Goal: Use online tool/utility: Use online tool/utility

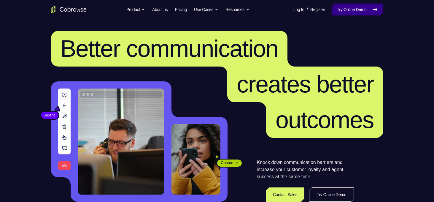
click at [355, 11] on link "Try Online Demo" at bounding box center [357, 10] width 51 height 12
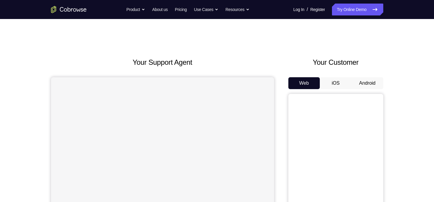
scroll to position [23, 0]
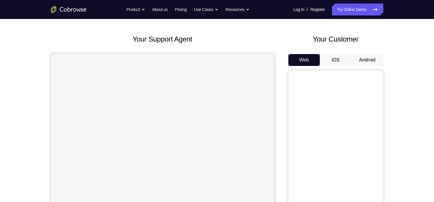
click at [371, 58] on button "Android" at bounding box center [368, 60] width 32 height 12
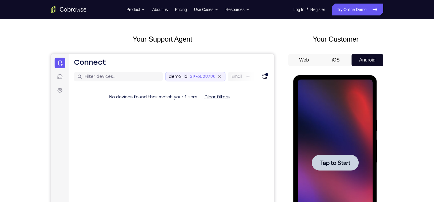
scroll to position [60, 0]
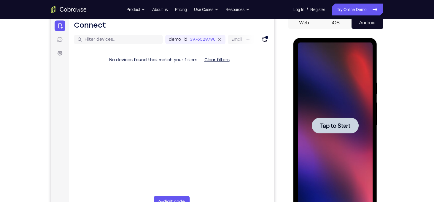
click at [330, 115] on div at bounding box center [335, 125] width 75 height 166
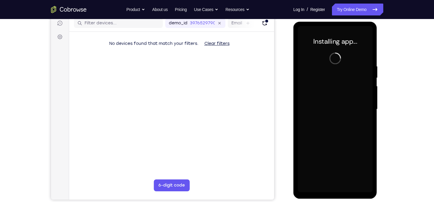
scroll to position [77, 0]
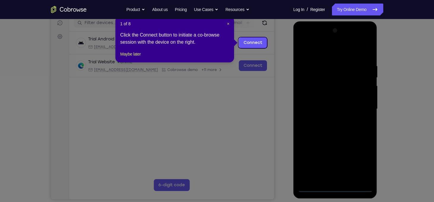
click at [264, 114] on icon at bounding box center [219, 101] width 438 height 202
click at [229, 25] on span "×" at bounding box center [228, 23] width 2 height 5
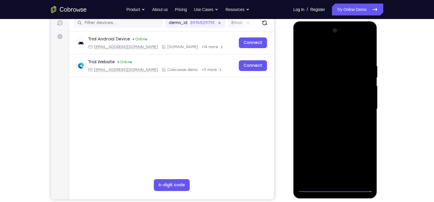
click at [334, 185] on div at bounding box center [335, 109] width 75 height 166
click at [334, 187] on div at bounding box center [335, 109] width 75 height 166
click at [363, 163] on div at bounding box center [335, 109] width 75 height 166
click at [328, 53] on div at bounding box center [335, 109] width 75 height 166
click at [364, 104] on div at bounding box center [335, 109] width 75 height 166
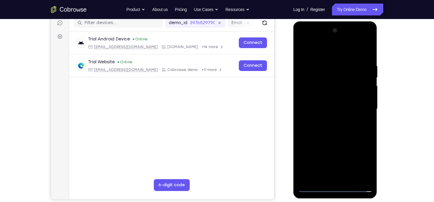
click at [328, 120] on div at bounding box center [335, 109] width 75 height 166
click at [316, 102] on div at bounding box center [335, 109] width 75 height 166
click at [316, 98] on div at bounding box center [335, 109] width 75 height 166
click at [328, 109] on div at bounding box center [335, 109] width 75 height 166
click at [310, 126] on div at bounding box center [335, 109] width 75 height 166
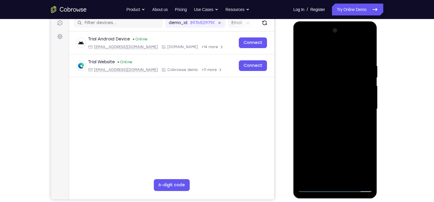
click at [332, 125] on div at bounding box center [335, 109] width 75 height 166
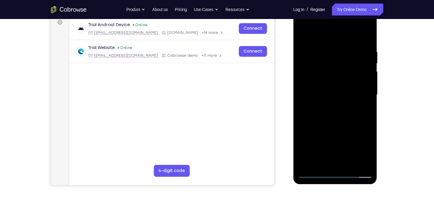
scroll to position [91, 0]
click at [344, 120] on div at bounding box center [335, 94] width 75 height 166
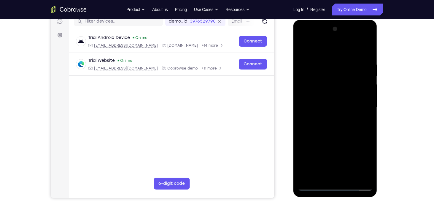
scroll to position [115, 0]
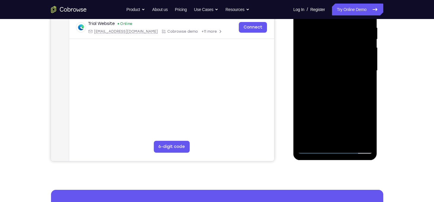
click at [351, 141] on div at bounding box center [335, 71] width 75 height 166
click at [327, 101] on div at bounding box center [335, 71] width 75 height 166
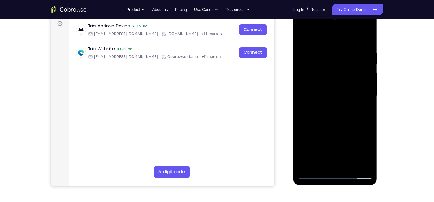
scroll to position [89, 0]
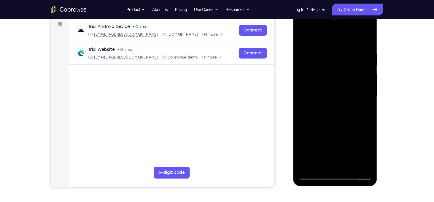
click at [308, 54] on div at bounding box center [335, 96] width 75 height 166
click at [332, 61] on div at bounding box center [335, 96] width 75 height 166
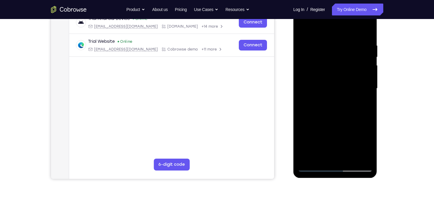
drag, startPoint x: 335, startPoint y: 48, endPoint x: 329, endPoint y: 48, distance: 5.9
click at [329, 48] on div at bounding box center [335, 88] width 75 height 166
click at [331, 48] on div at bounding box center [335, 88] width 75 height 166
drag, startPoint x: 331, startPoint y: 48, endPoint x: 315, endPoint y: 80, distance: 35.3
click at [315, 80] on div at bounding box center [335, 88] width 75 height 166
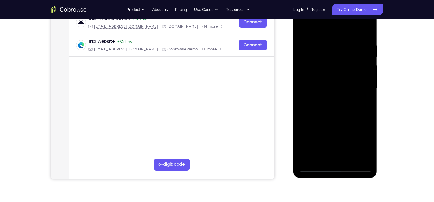
click at [335, 51] on div at bounding box center [335, 88] width 75 height 166
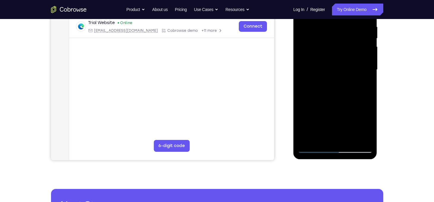
click at [319, 139] on div at bounding box center [335, 70] width 75 height 166
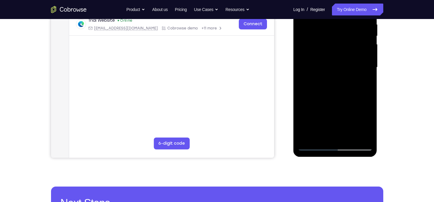
scroll to position [119, 0]
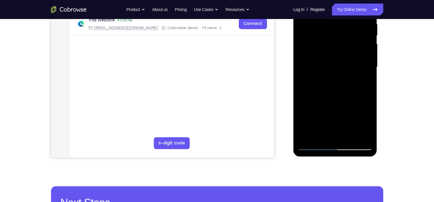
drag, startPoint x: 351, startPoint y: 123, endPoint x: 352, endPoint y: 100, distance: 22.6
click at [352, 100] on div at bounding box center [335, 67] width 75 height 166
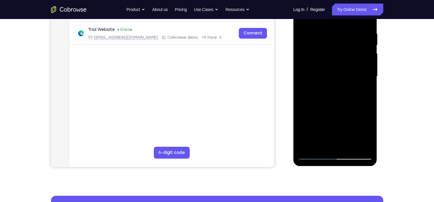
scroll to position [110, 0]
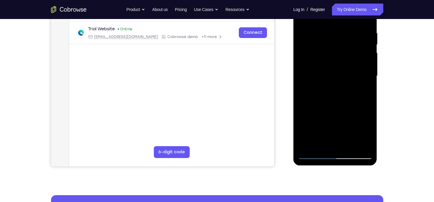
drag, startPoint x: 337, startPoint y: 126, endPoint x: 340, endPoint y: 91, distance: 34.5
click at [340, 91] on div at bounding box center [335, 76] width 75 height 166
drag, startPoint x: 342, startPoint y: 125, endPoint x: 358, endPoint y: 169, distance: 46.9
click at [358, 166] on html "Online web based iOS Simulators and Android Emulators. Run iPhone, iPad, Mobile…" at bounding box center [335, 77] width 85 height 178
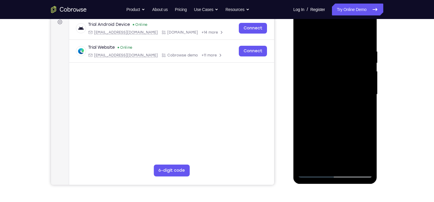
scroll to position [78, 0]
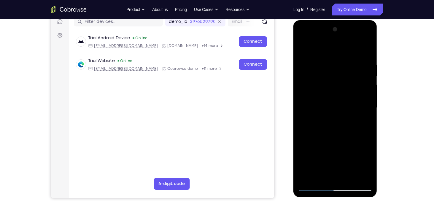
click at [368, 48] on div at bounding box center [335, 108] width 75 height 166
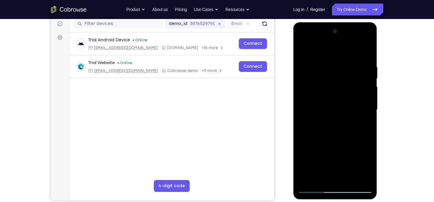
scroll to position [75, 0]
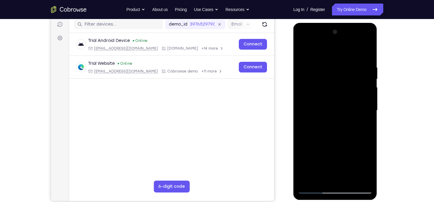
click at [370, 79] on div at bounding box center [335, 110] width 75 height 166
click at [302, 78] on div at bounding box center [335, 110] width 75 height 166
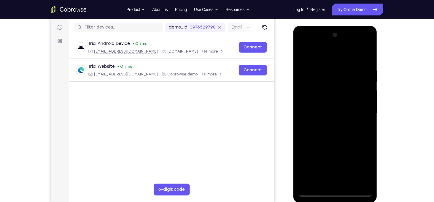
scroll to position [72, 0]
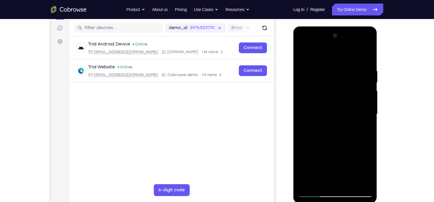
click at [300, 82] on div at bounding box center [335, 114] width 75 height 166
click at [303, 53] on div at bounding box center [335, 114] width 75 height 166
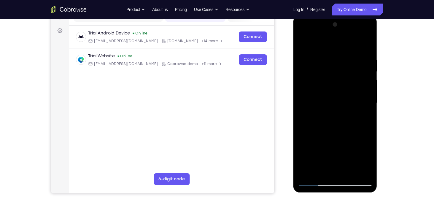
scroll to position [82, 0]
click at [325, 52] on div at bounding box center [335, 103] width 75 height 166
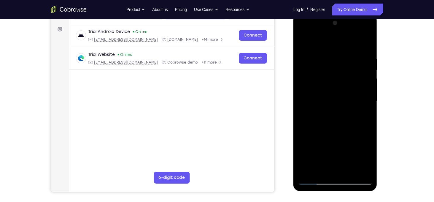
scroll to position [84, 0]
click at [358, 168] on div at bounding box center [335, 102] width 75 height 166
click at [334, 109] on div at bounding box center [335, 102] width 75 height 166
click at [335, 92] on div at bounding box center [335, 102] width 75 height 166
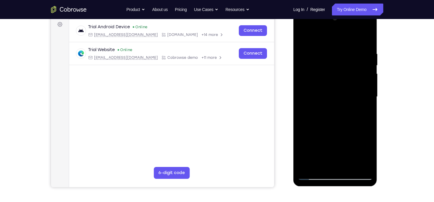
scroll to position [87, 0]
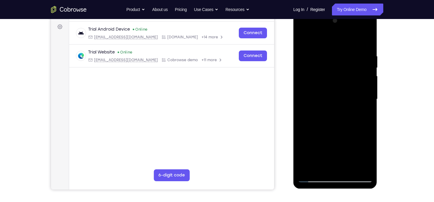
click at [349, 168] on div at bounding box center [335, 99] width 75 height 166
click at [317, 83] on div at bounding box center [335, 99] width 75 height 166
click at [303, 37] on div at bounding box center [335, 99] width 75 height 166
click at [335, 92] on div at bounding box center [335, 99] width 75 height 166
click at [303, 42] on div at bounding box center [335, 99] width 75 height 166
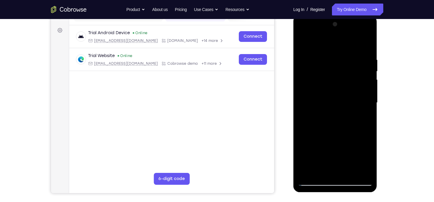
scroll to position [82, 0]
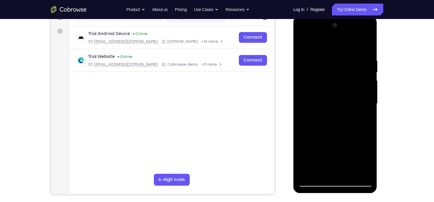
click at [304, 44] on div at bounding box center [335, 103] width 75 height 166
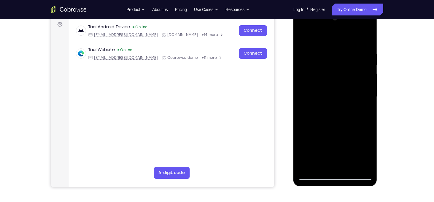
scroll to position [89, 0]
drag, startPoint x: 332, startPoint y: 125, endPoint x: 335, endPoint y: 66, distance: 58.8
click at [335, 66] on div at bounding box center [335, 97] width 75 height 166
drag, startPoint x: 332, startPoint y: 118, endPoint x: 334, endPoint y: 33, distance: 85.2
click at [334, 33] on div at bounding box center [335, 97] width 75 height 166
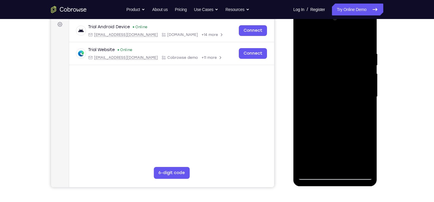
click at [336, 9] on div at bounding box center [335, 9] width 84 height 0
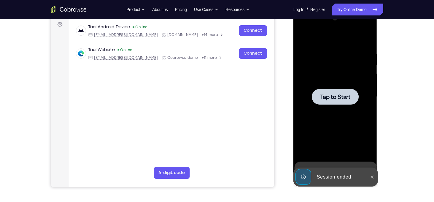
click at [339, 99] on span "Tap to Start" at bounding box center [335, 97] width 30 height 6
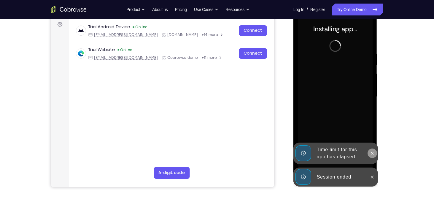
click at [369, 152] on button at bounding box center [372, 152] width 9 height 9
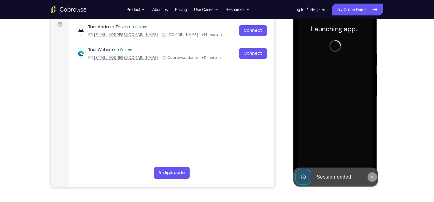
click at [371, 175] on icon at bounding box center [372, 176] width 5 height 5
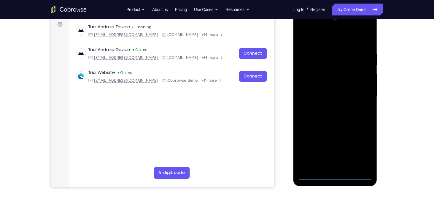
click at [331, 175] on div at bounding box center [335, 97] width 75 height 166
click at [364, 150] on div at bounding box center [335, 97] width 75 height 166
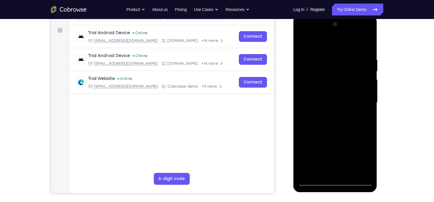
scroll to position [83, 0]
click at [323, 48] on div at bounding box center [335, 102] width 75 height 166
click at [359, 98] on div at bounding box center [335, 102] width 75 height 166
click at [328, 112] on div at bounding box center [335, 102] width 75 height 166
click at [315, 97] on div at bounding box center [335, 102] width 75 height 166
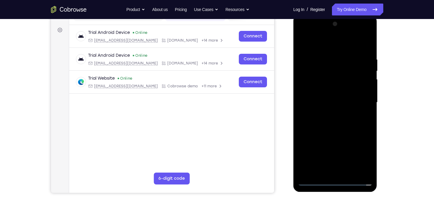
click at [311, 91] on div at bounding box center [335, 102] width 75 height 166
click at [331, 102] on div at bounding box center [335, 102] width 75 height 166
click at [338, 120] on div at bounding box center [335, 102] width 75 height 166
click at [338, 119] on div at bounding box center [335, 102] width 75 height 166
click at [364, 110] on div at bounding box center [335, 102] width 75 height 166
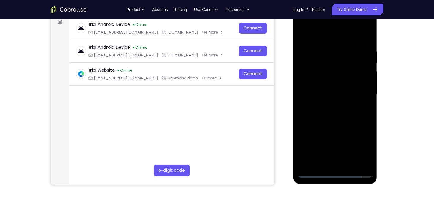
scroll to position [94, 0]
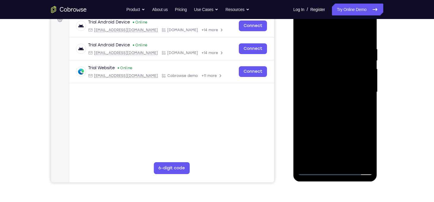
click at [341, 118] on div at bounding box center [335, 92] width 75 height 166
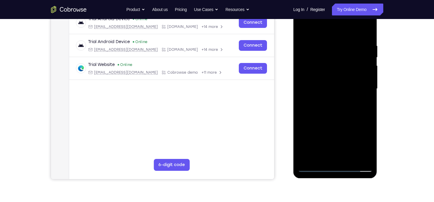
scroll to position [91, 0]
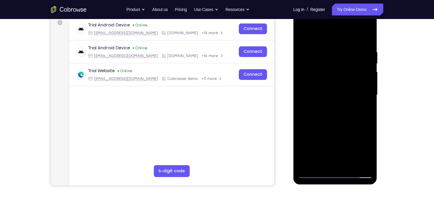
click at [366, 34] on div at bounding box center [335, 95] width 75 height 166
click at [302, 36] on div at bounding box center [335, 95] width 75 height 166
click at [313, 51] on div at bounding box center [335, 95] width 75 height 166
click at [336, 113] on div at bounding box center [335, 95] width 75 height 166
click at [312, 51] on div at bounding box center [335, 95] width 75 height 166
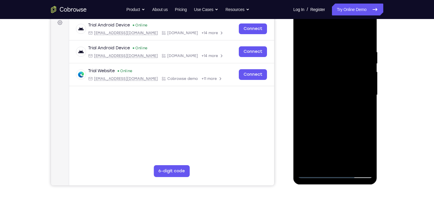
click at [340, 99] on div at bounding box center [335, 95] width 75 height 166
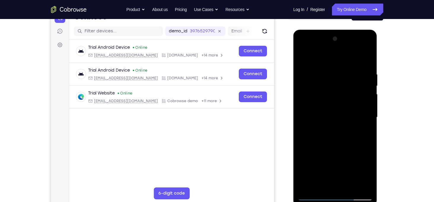
scroll to position [68, 0]
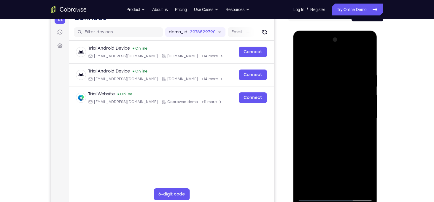
click at [302, 49] on div at bounding box center [335, 118] width 75 height 166
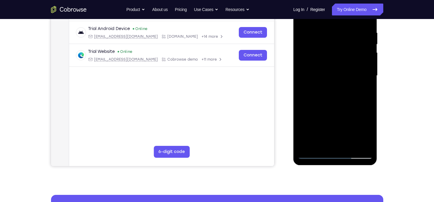
scroll to position [107, 0]
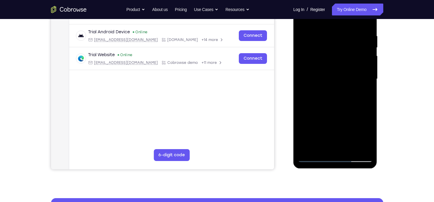
click at [323, 151] on div at bounding box center [335, 79] width 75 height 166
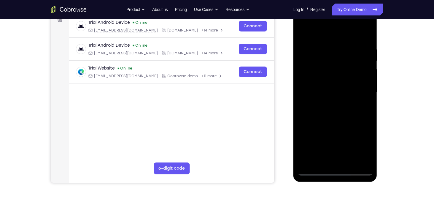
scroll to position [90, 0]
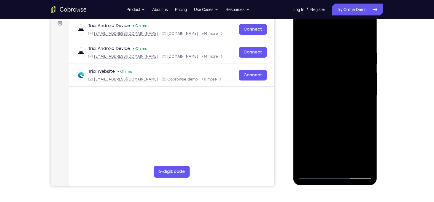
click at [317, 36] on div at bounding box center [335, 95] width 75 height 166
click at [318, 44] on div at bounding box center [335, 95] width 75 height 166
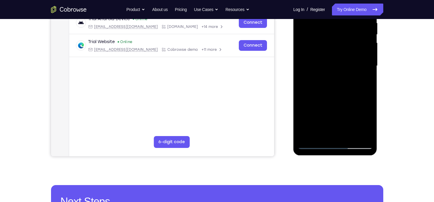
scroll to position [120, 0]
drag, startPoint x: 325, startPoint y: 94, endPoint x: 326, endPoint y: 42, distance: 52.2
click at [326, 42] on div at bounding box center [335, 66] width 75 height 166
click at [313, 107] on div at bounding box center [335, 66] width 75 height 166
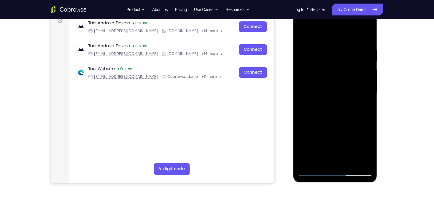
scroll to position [93, 0]
click at [323, 94] on div at bounding box center [335, 93] width 75 height 166
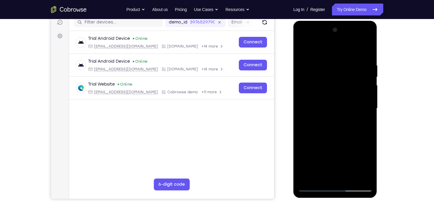
scroll to position [75, 0]
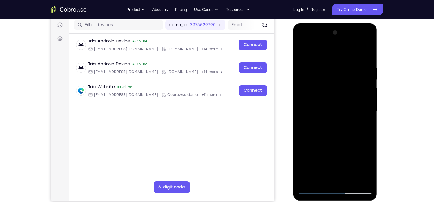
drag, startPoint x: 355, startPoint y: 82, endPoint x: 358, endPoint y: 118, distance: 36.9
click at [358, 118] on div at bounding box center [335, 111] width 75 height 166
click at [367, 117] on div at bounding box center [335, 111] width 75 height 166
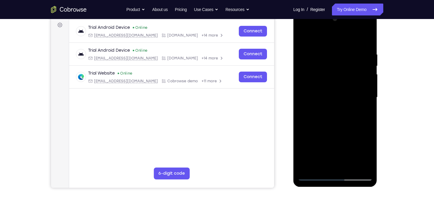
scroll to position [89, 0]
click at [368, 103] on div at bounding box center [335, 97] width 75 height 166
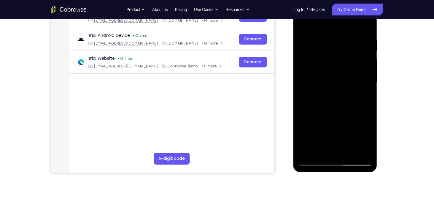
scroll to position [105, 0]
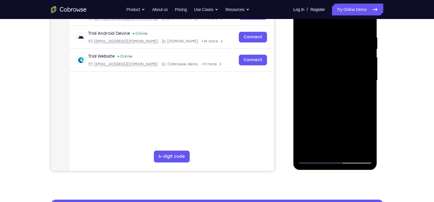
drag, startPoint x: 353, startPoint y: 116, endPoint x: 349, endPoint y: 88, distance: 28.7
click at [349, 88] on div at bounding box center [335, 80] width 75 height 166
click at [312, 112] on div at bounding box center [335, 80] width 75 height 166
click at [321, 128] on div at bounding box center [335, 80] width 75 height 166
click at [320, 147] on div at bounding box center [335, 80] width 75 height 166
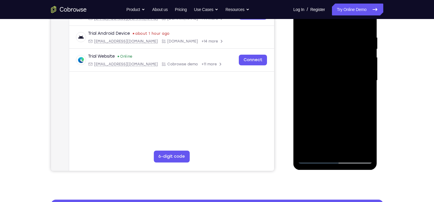
click at [328, 122] on div at bounding box center [335, 80] width 75 height 166
click at [364, 71] on div at bounding box center [335, 80] width 75 height 166
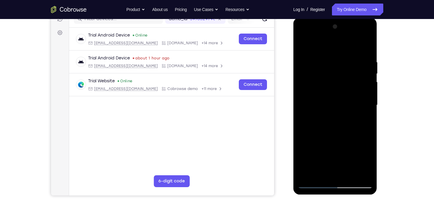
scroll to position [81, 0]
click at [302, 46] on div at bounding box center [335, 105] width 75 height 166
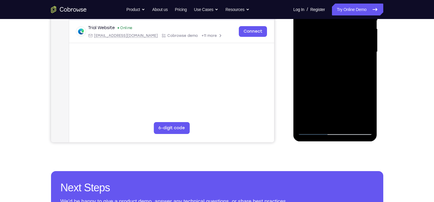
scroll to position [134, 0]
click at [307, 124] on div at bounding box center [335, 52] width 75 height 166
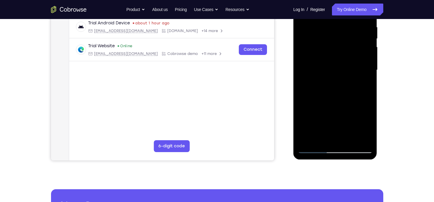
scroll to position [98, 0]
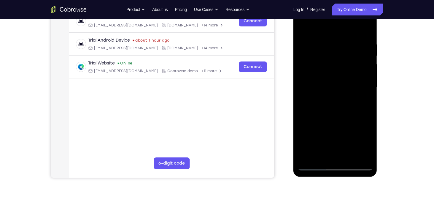
click at [334, 158] on div at bounding box center [335, 87] width 75 height 166
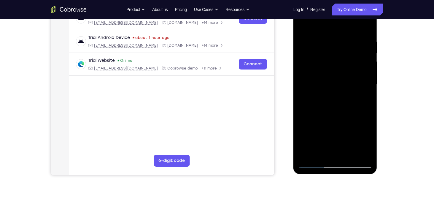
scroll to position [101, 0]
drag, startPoint x: 335, startPoint y: 119, endPoint x: 341, endPoint y: 66, distance: 53.1
click at [341, 66] on div at bounding box center [335, 85] width 75 height 166
drag, startPoint x: 342, startPoint y: 113, endPoint x: 356, endPoint y: 21, distance: 93.3
click at [356, 21] on div at bounding box center [335, 85] width 75 height 166
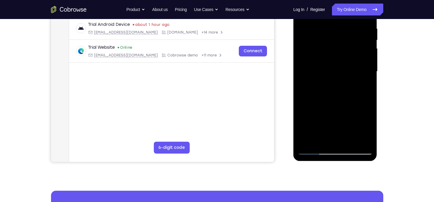
scroll to position [115, 0]
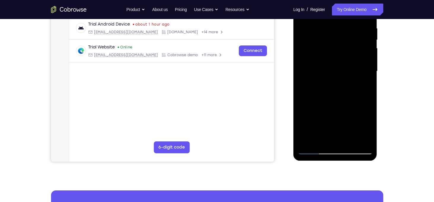
click at [352, 141] on div at bounding box center [335, 71] width 75 height 166
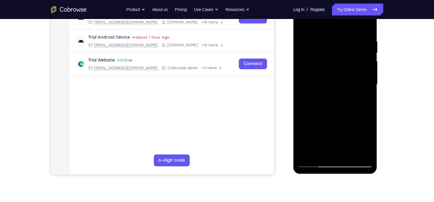
scroll to position [102, 0]
click at [334, 116] on div at bounding box center [335, 84] width 75 height 166
click at [370, 52] on div at bounding box center [335, 84] width 75 height 166
click at [300, 51] on div at bounding box center [335, 84] width 75 height 166
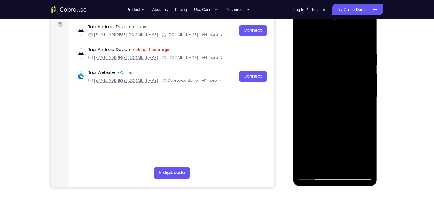
scroll to position [89, 0]
click at [305, 37] on div at bounding box center [335, 97] width 75 height 166
